Goal: Find specific page/section: Find specific page/section

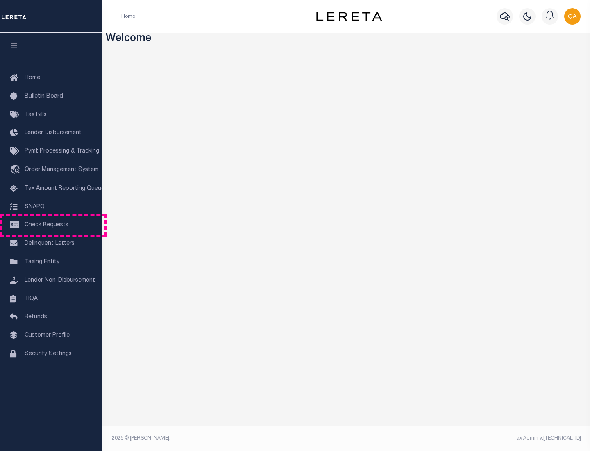
click at [51, 225] on span "Check Requests" at bounding box center [47, 225] width 44 height 6
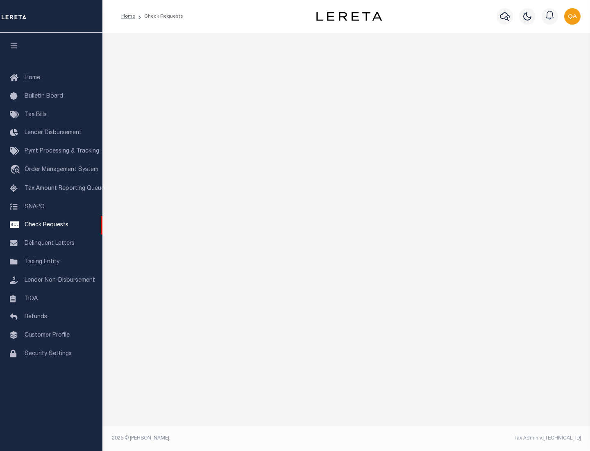
select select "50"
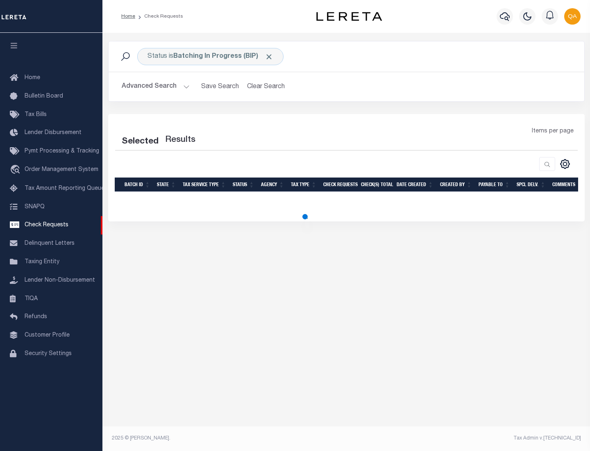
select select "50"
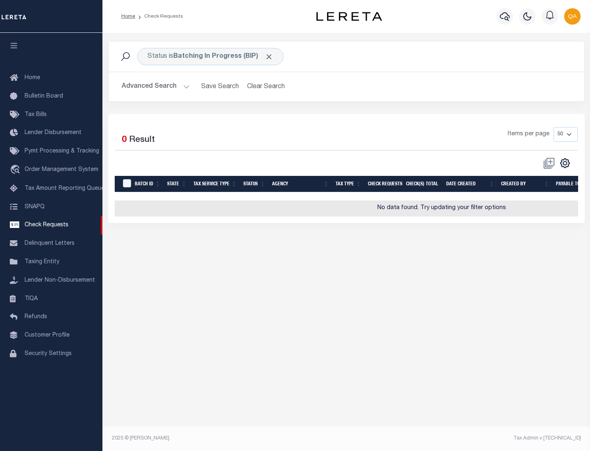
click at [269, 57] on span "Click to Remove" at bounding box center [269, 56] width 9 height 9
